Goal: Information Seeking & Learning: Understand process/instructions

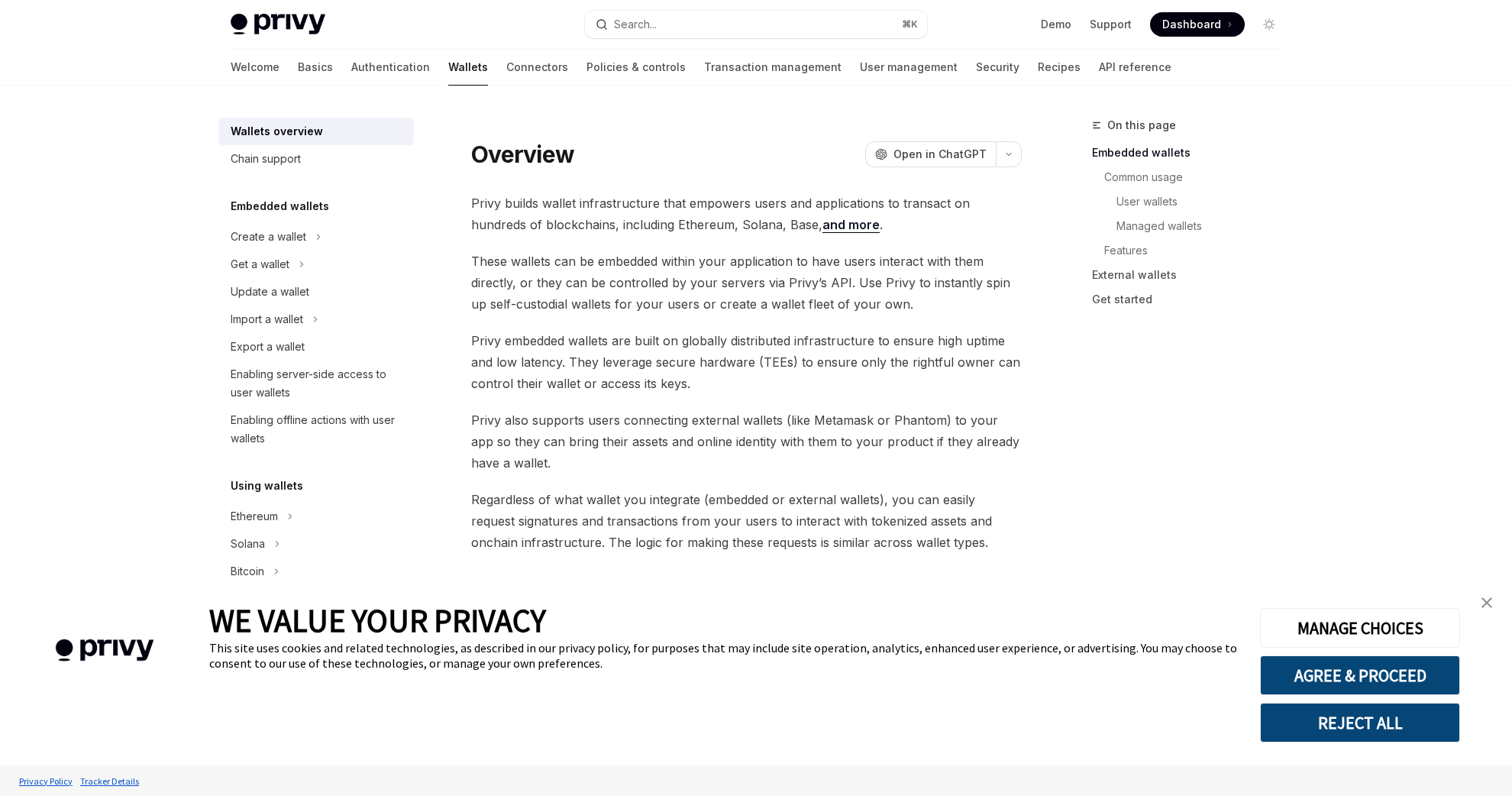
type textarea "*"
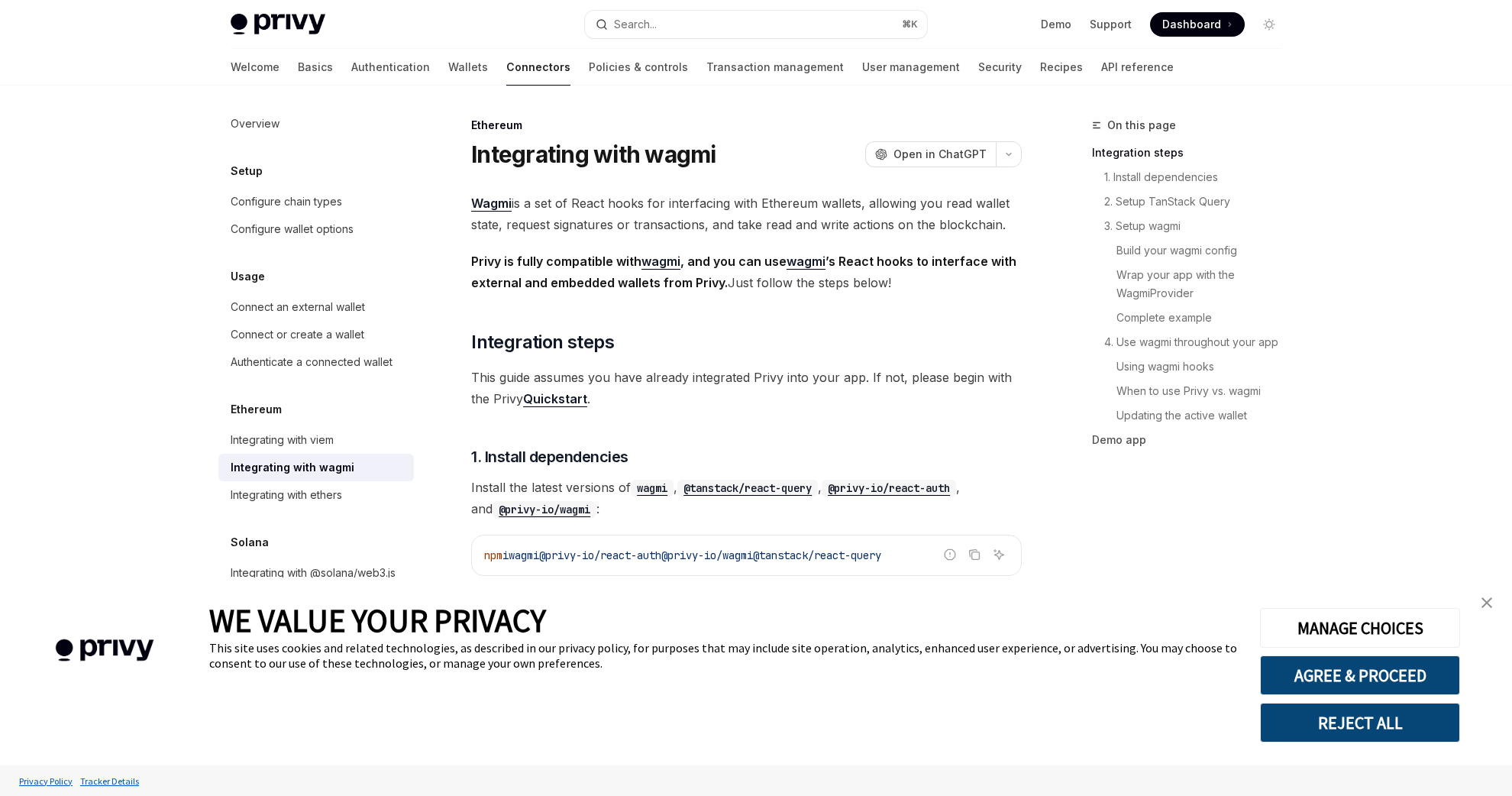
scroll to position [220, 0]
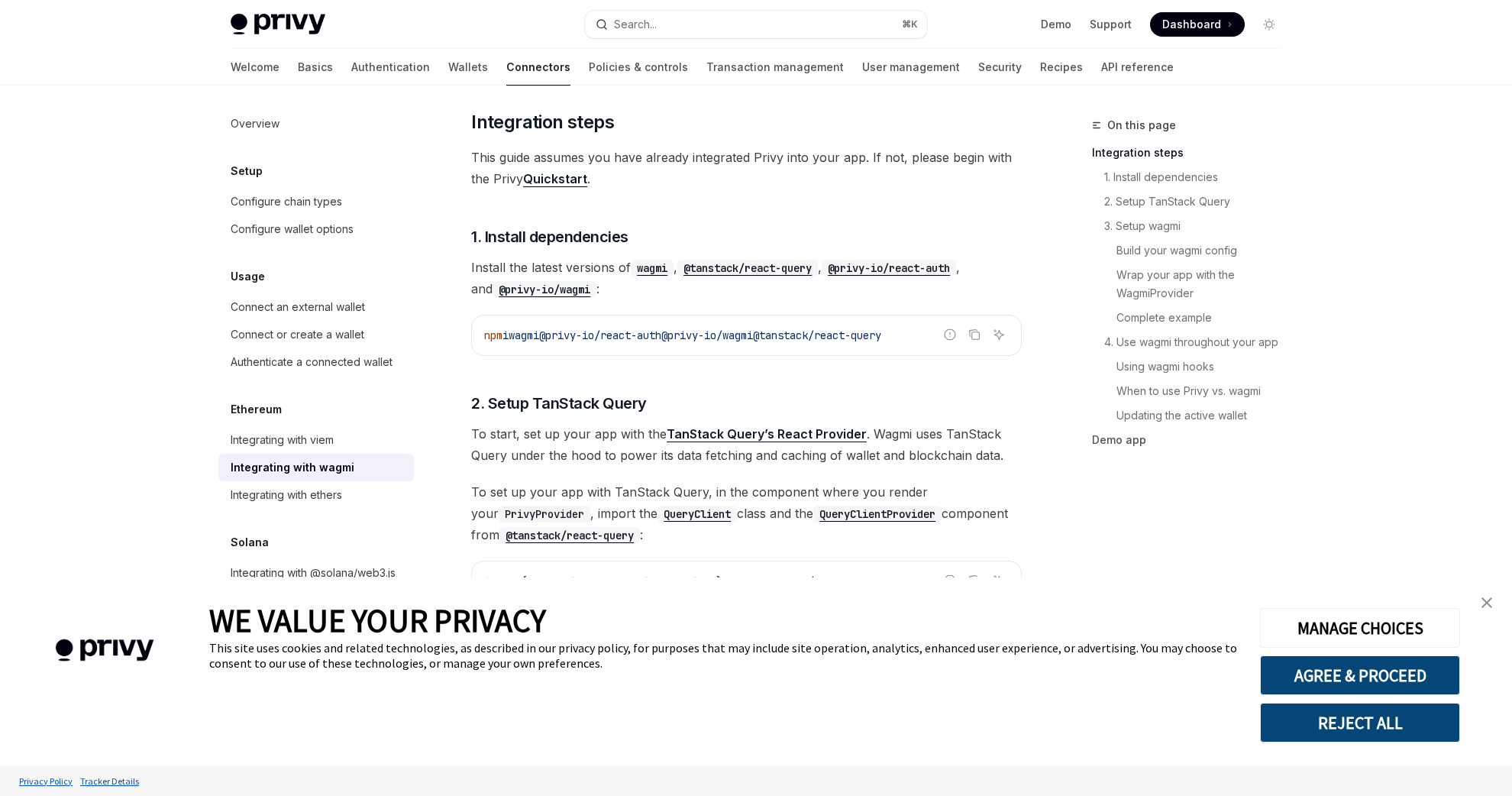
click at [1488, 604] on img "close banner" at bounding box center [1486, 602] width 11 height 11
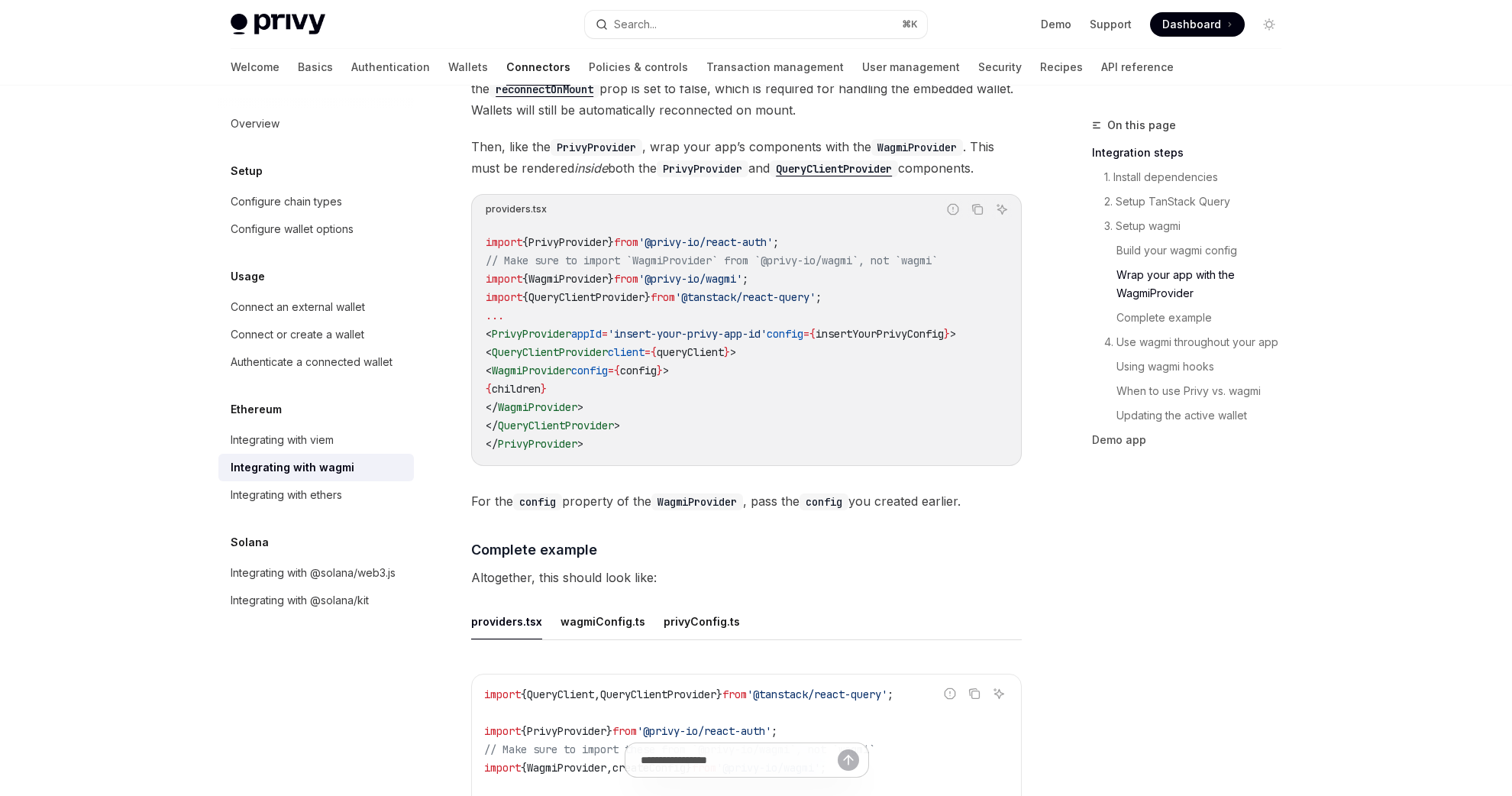
scroll to position [0, 0]
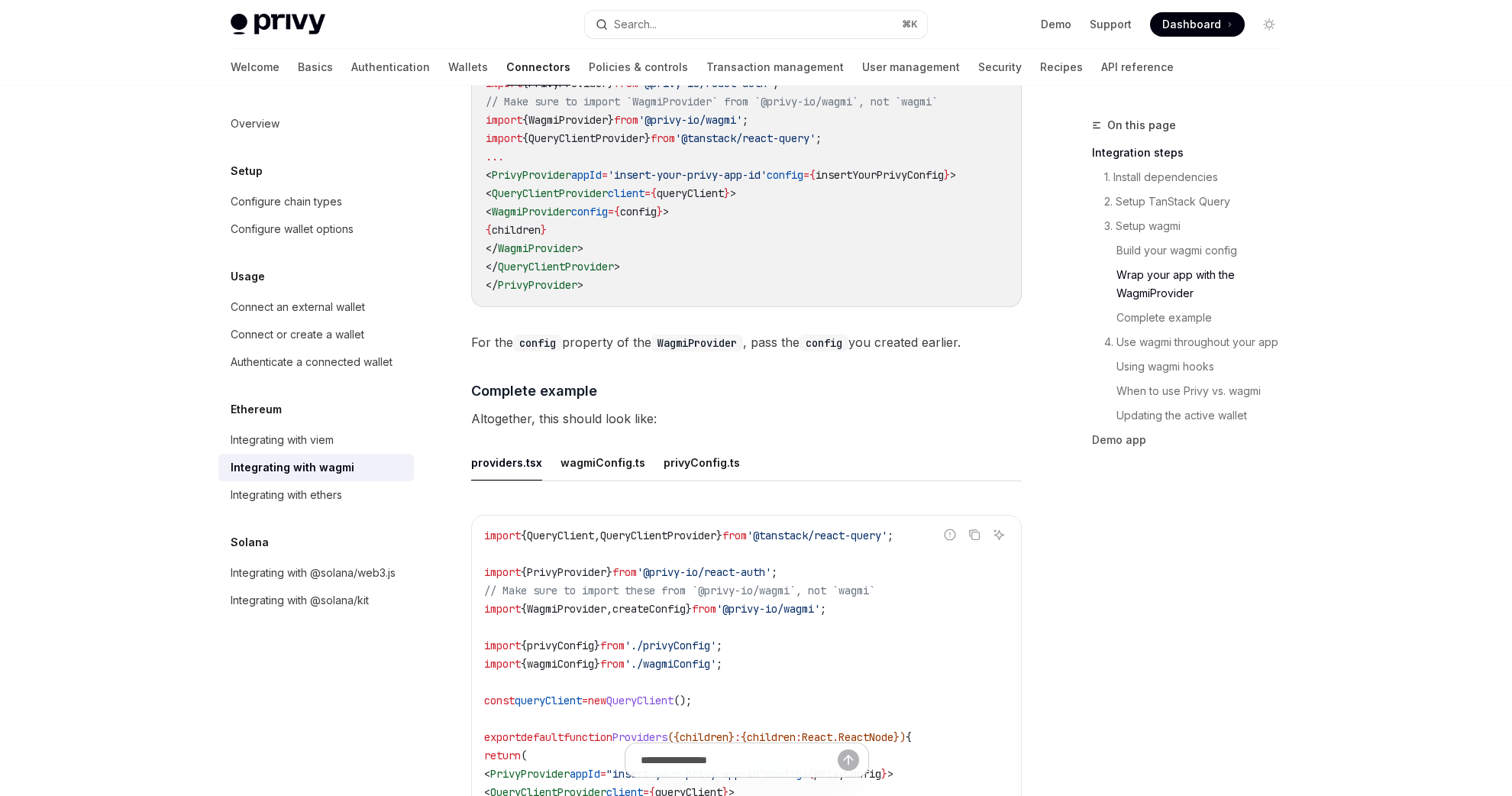
click at [589, 461] on button "wagmiConfig.ts" at bounding box center [602, 462] width 85 height 36
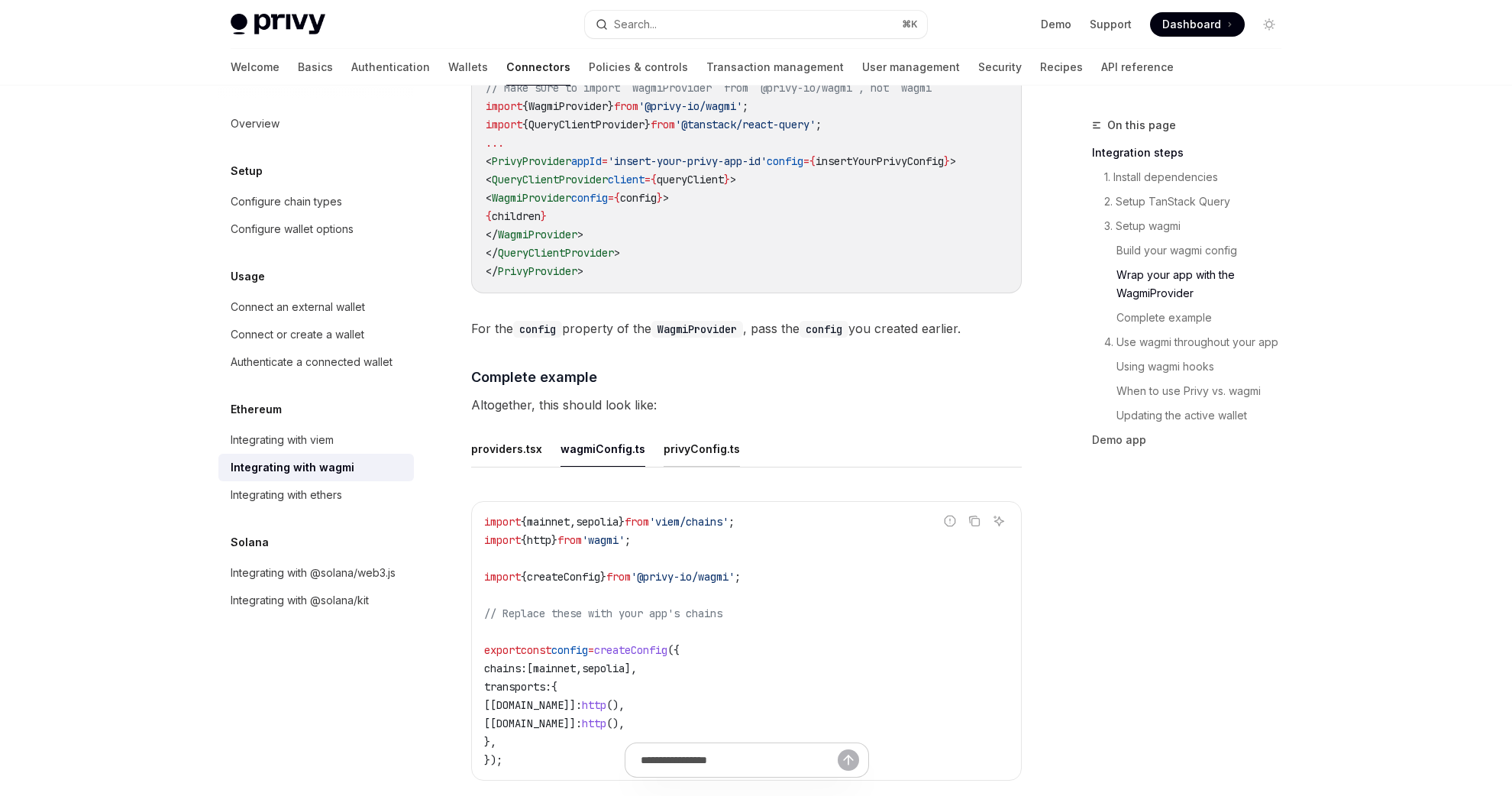
scroll to position [2469, 0]
click at [690, 438] on button "privyConfig.ts" at bounding box center [701, 451] width 77 height 36
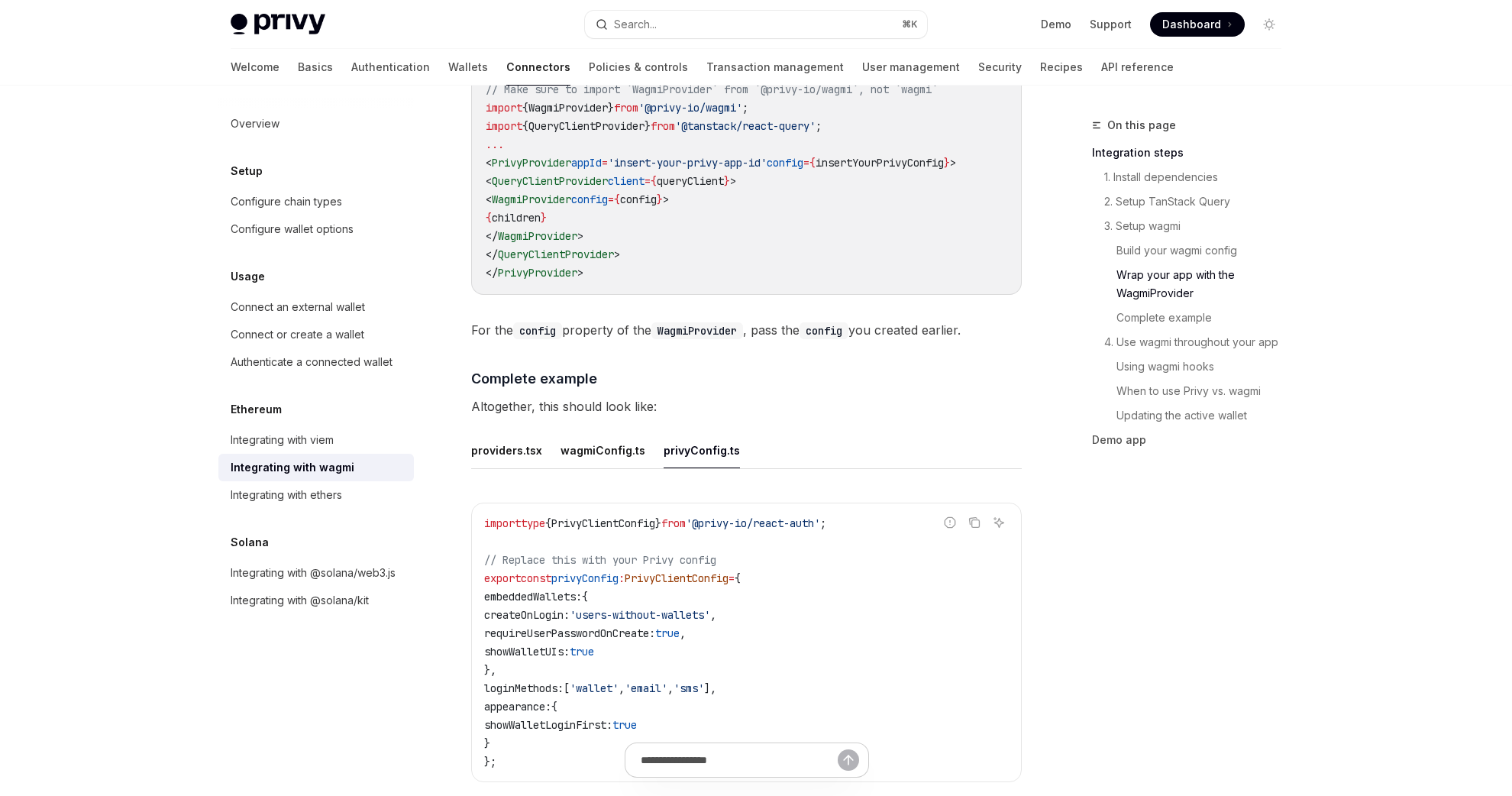
click at [538, 590] on span "embeddedWallets:" at bounding box center [533, 597] width 98 height 14
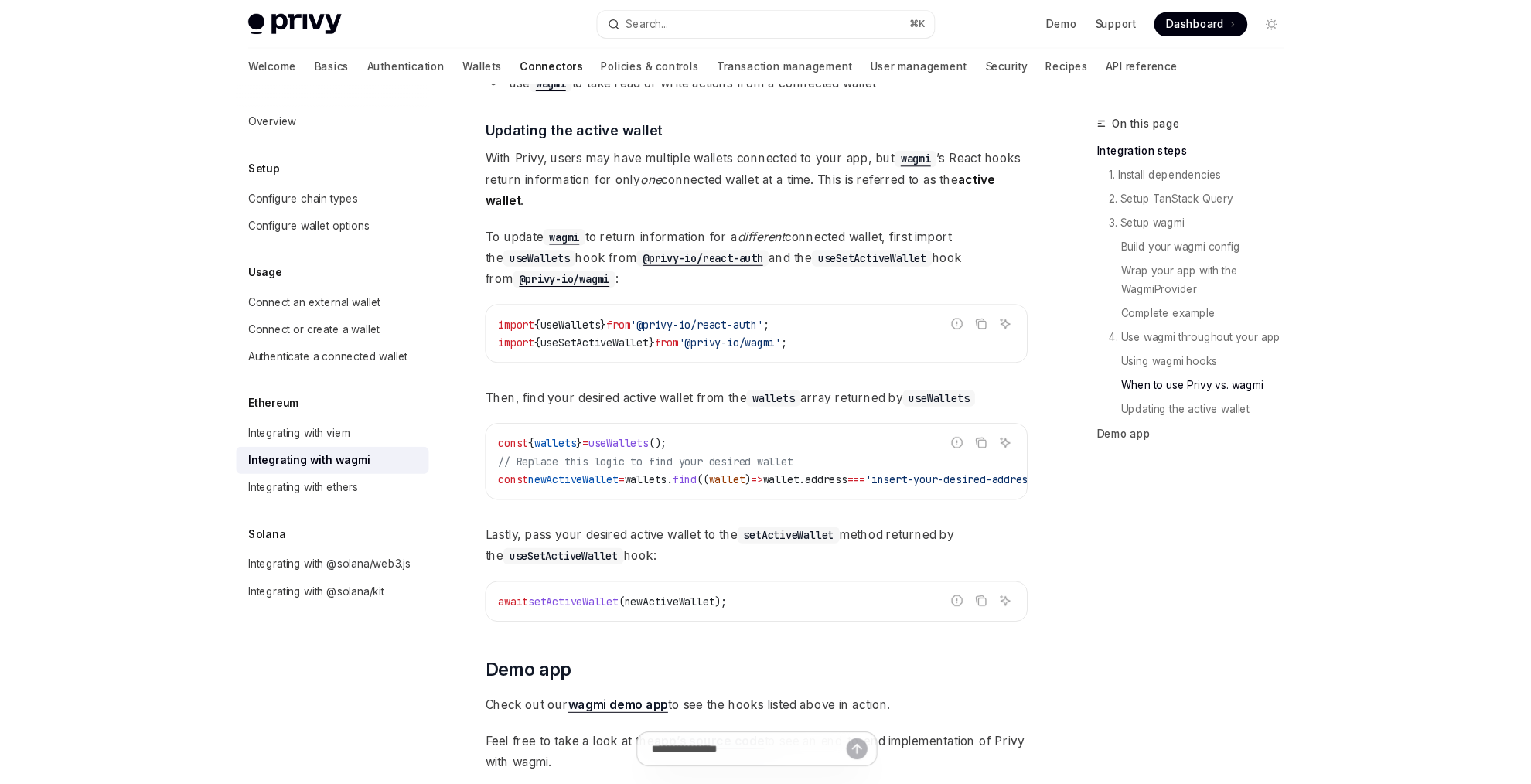
scroll to position [3995, 0]
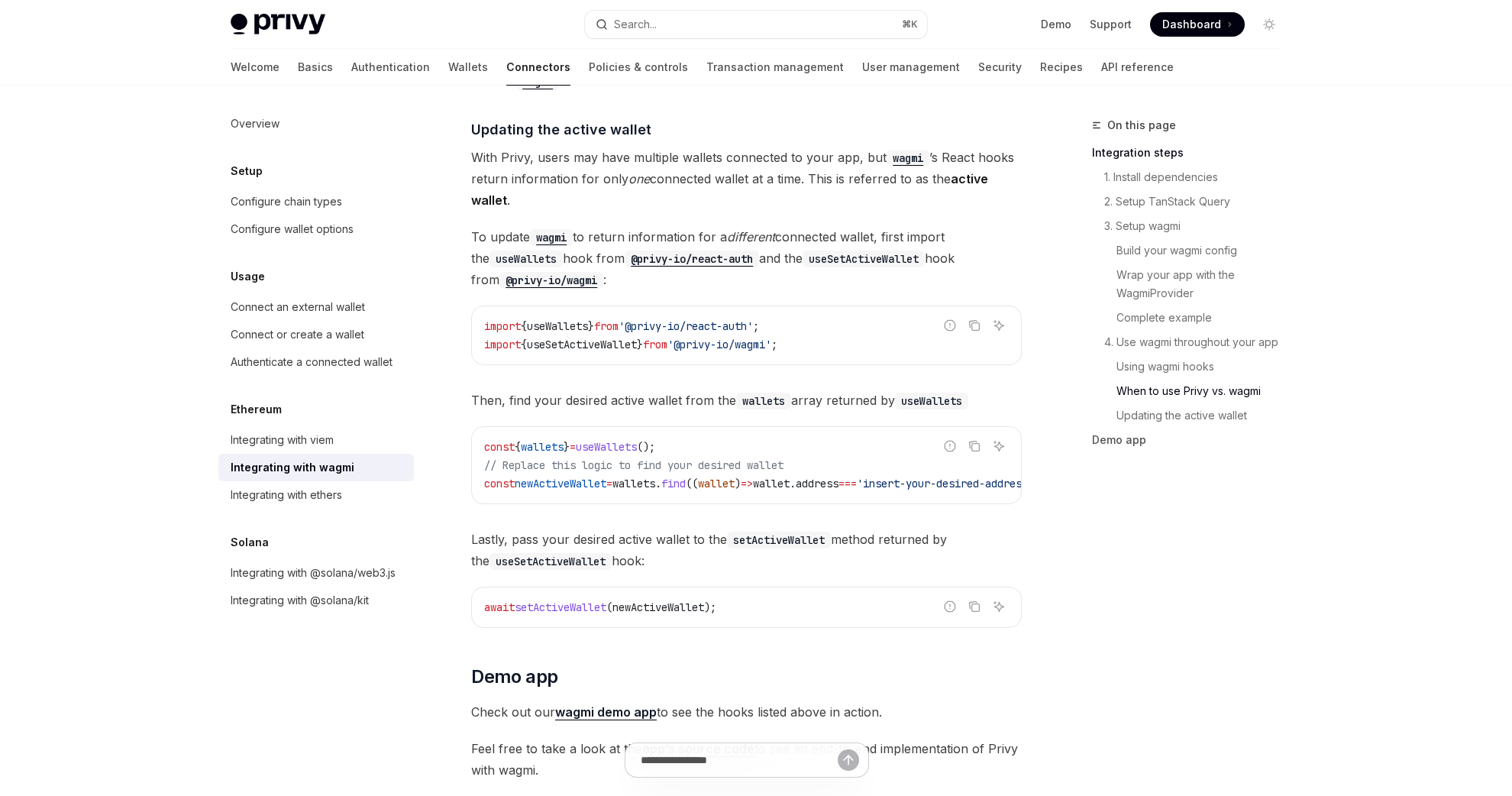
click at [713, 354] on div "import { useWallets } from '@privy-io/react-auth' ; import { useSetActiveWallet…" at bounding box center [747, 335] width 549 height 58
click at [705, 321] on span "'@privy-io/react-auth'" at bounding box center [686, 325] width 134 height 14
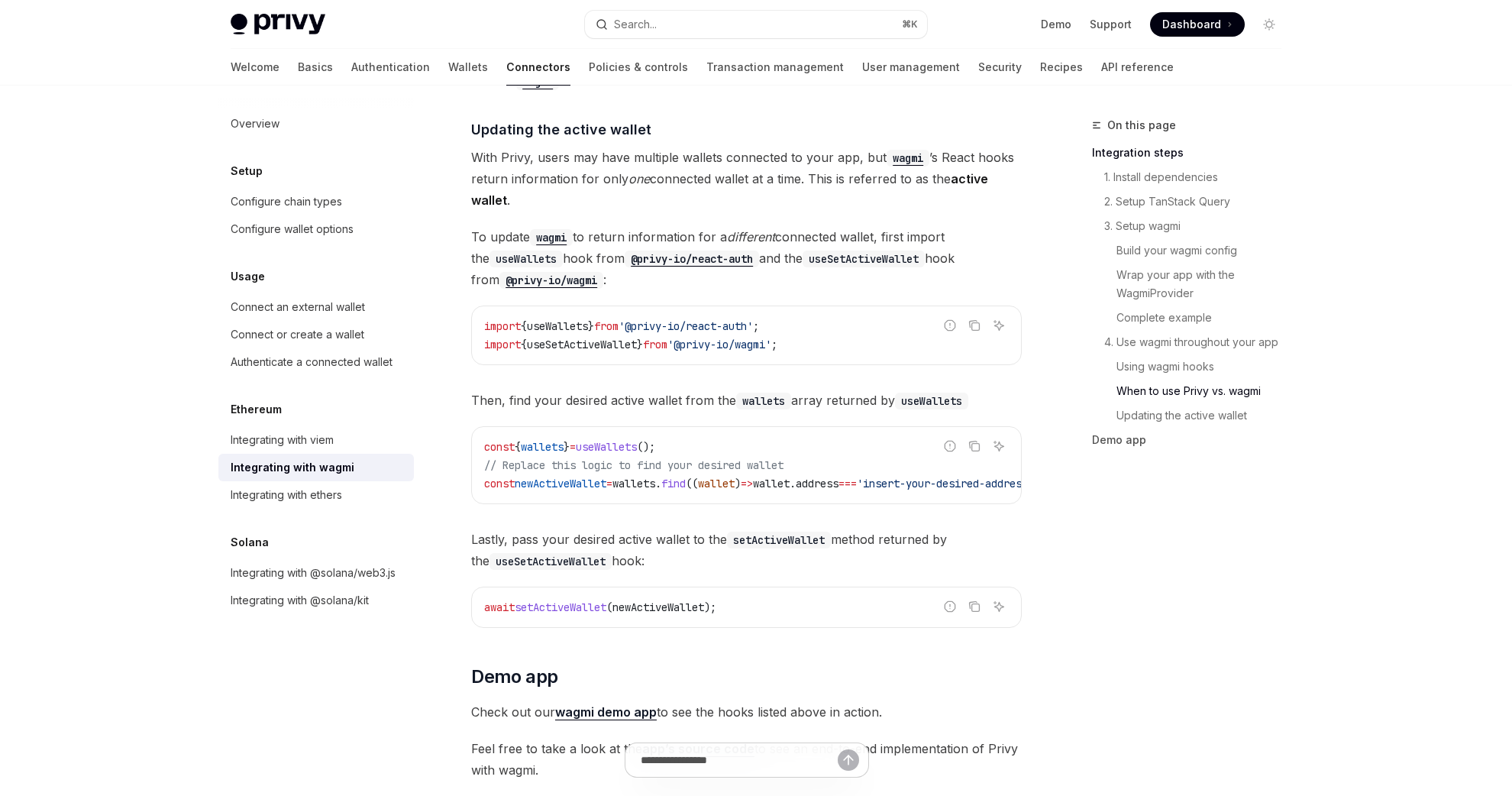
click at [705, 321] on span "'@privy-io/react-auth'" at bounding box center [686, 325] width 134 height 14
click at [703, 338] on span "'@privy-io/wagmi'" at bounding box center [719, 344] width 104 height 14
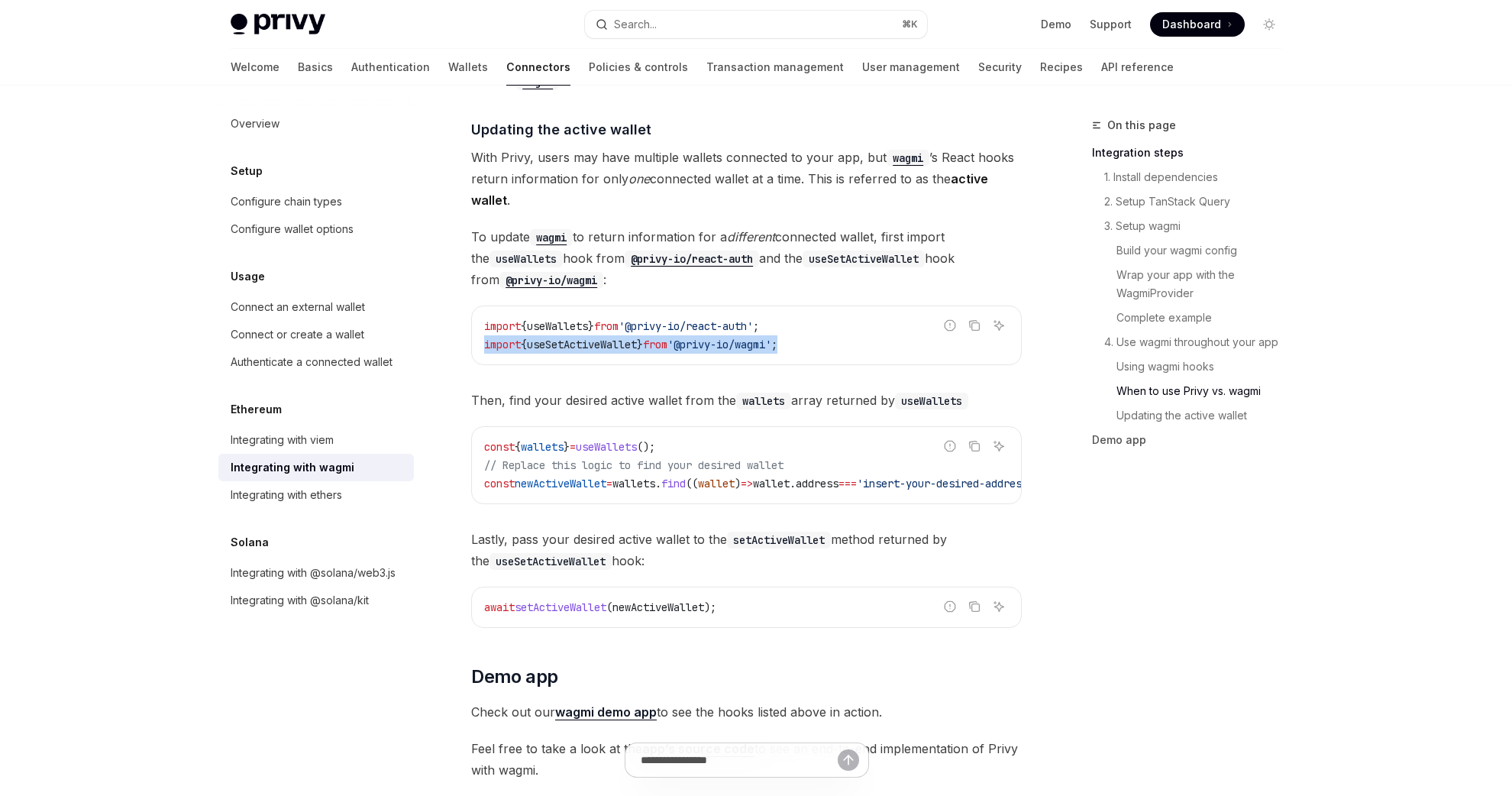
click at [696, 427] on div "const { wallets } = useWallets (); // Replace this logic to find your desired w…" at bounding box center [747, 465] width 549 height 77
click at [686, 476] on span "find" at bounding box center [674, 483] width 25 height 14
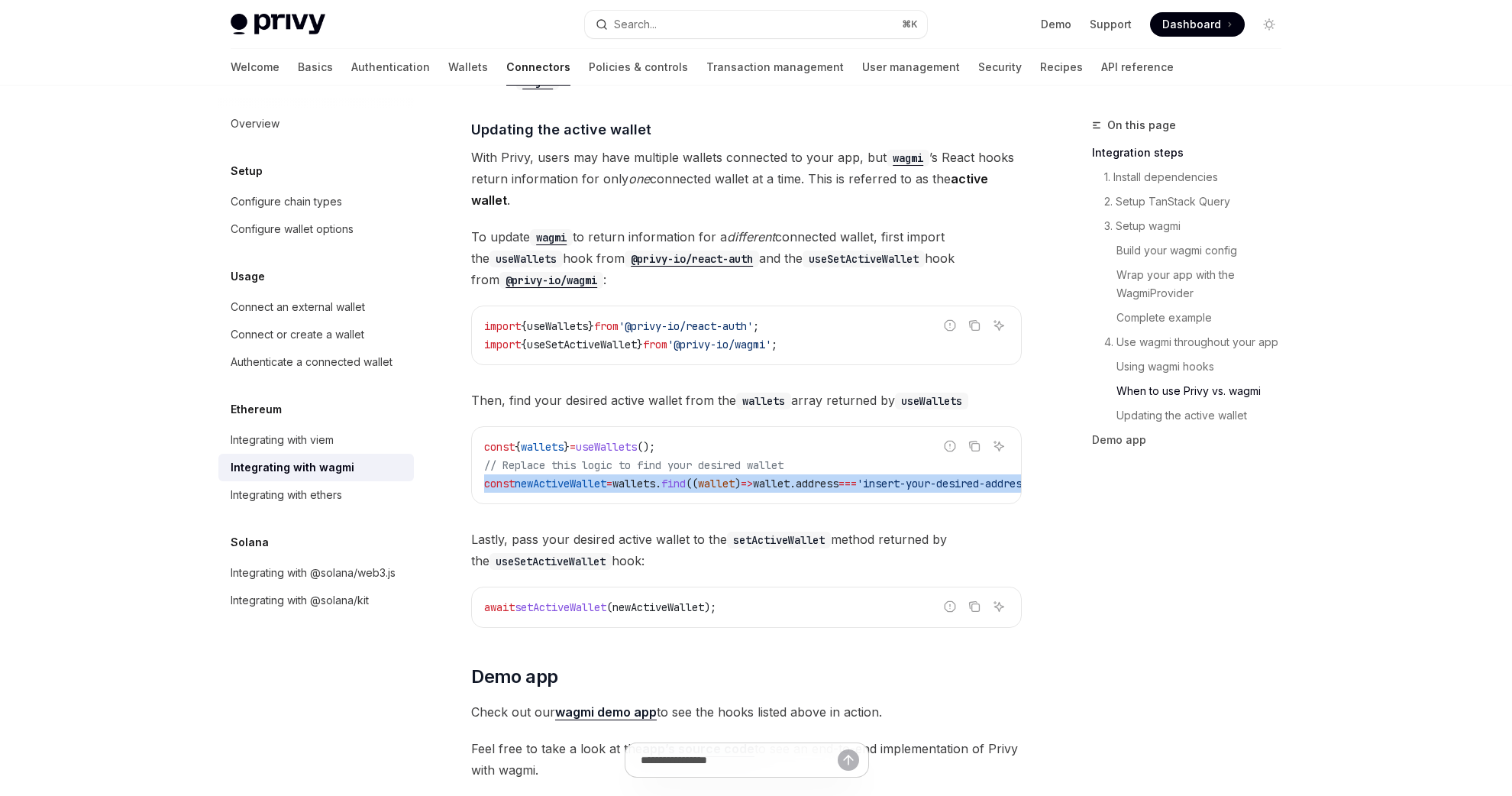
click at [686, 476] on span "find" at bounding box center [674, 483] width 25 height 14
click at [686, 479] on span "find" at bounding box center [674, 483] width 25 height 14
click at [706, 458] on span "// Replace this logic to find your desired wallet" at bounding box center [634, 465] width 299 height 14
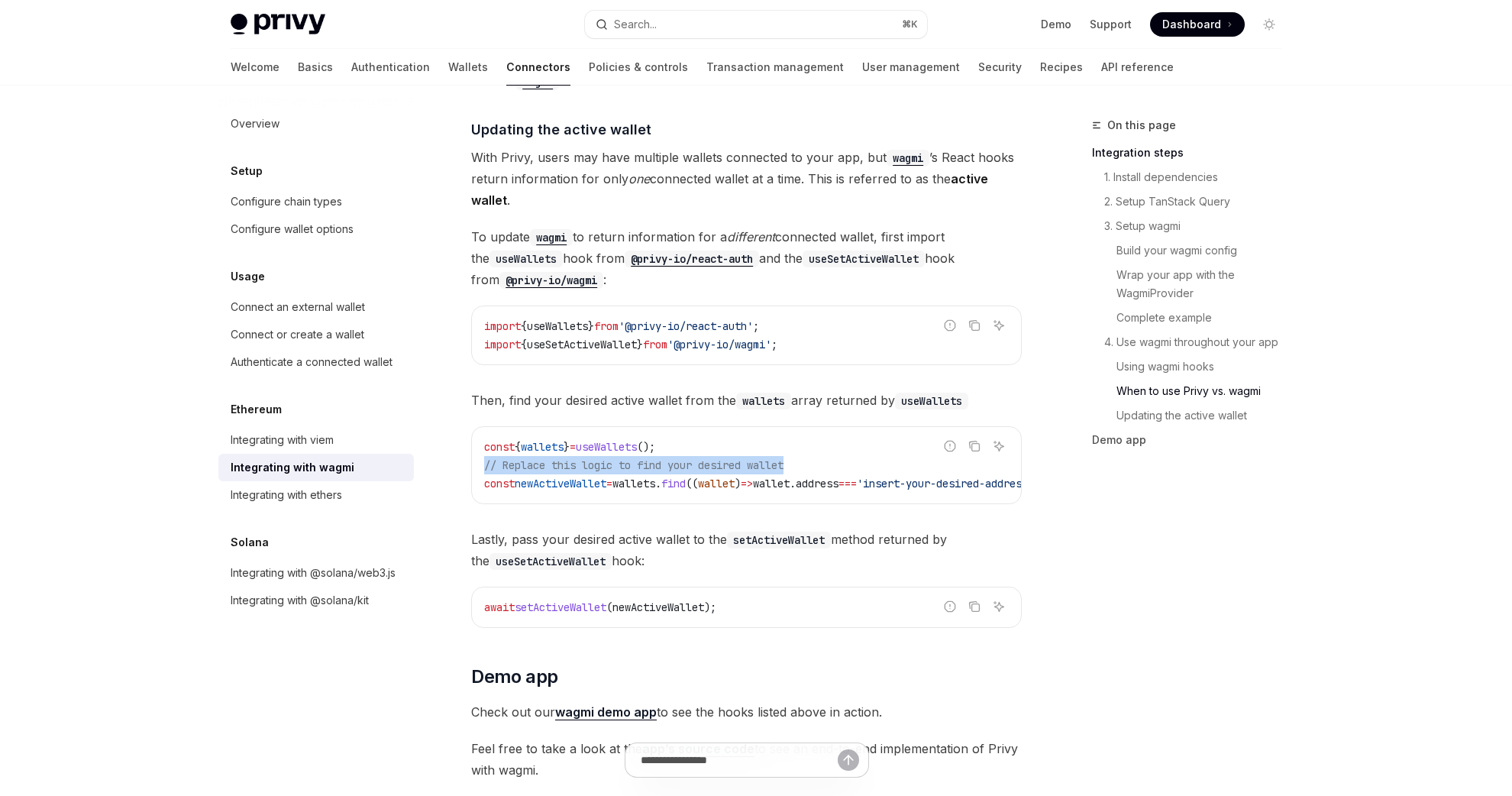
click at [706, 458] on span "// Replace this logic to find your desired wallet" at bounding box center [634, 465] width 299 height 14
click at [706, 462] on span "// Replace this logic to find your desired wallet" at bounding box center [634, 465] width 299 height 14
type textarea "*"
